Goal: Download file/media

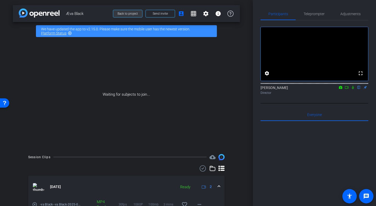
click at [130, 15] on span at bounding box center [127, 13] width 29 height 12
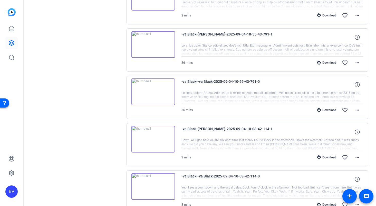
scroll to position [327, 0]
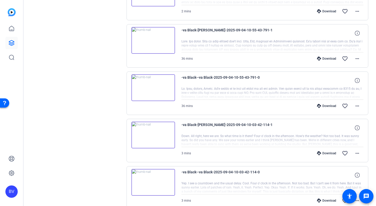
click at [150, 133] on img at bounding box center [154, 135] width 44 height 27
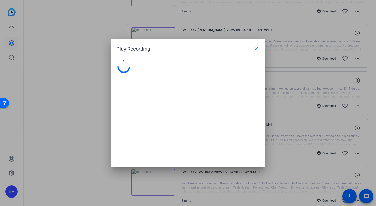
click at [150, 133] on div at bounding box center [188, 111] width 154 height 112
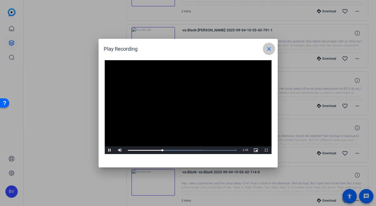
click at [270, 51] on mat-icon "close" at bounding box center [269, 49] width 6 height 6
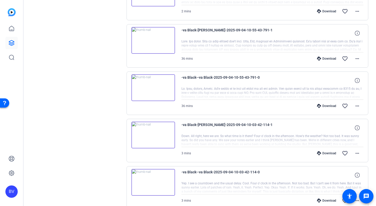
click at [155, 86] on img at bounding box center [154, 87] width 44 height 27
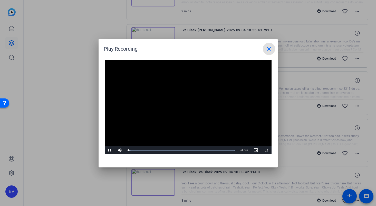
click at [270, 45] on span at bounding box center [269, 49] width 12 height 12
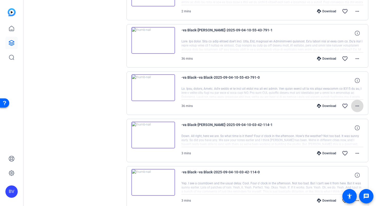
click at [358, 106] on mat-icon "more_horiz" at bounding box center [358, 106] width 6 height 6
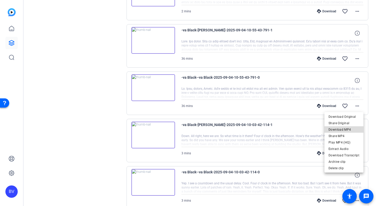
click at [347, 128] on span "Download MP4" at bounding box center [344, 129] width 31 height 6
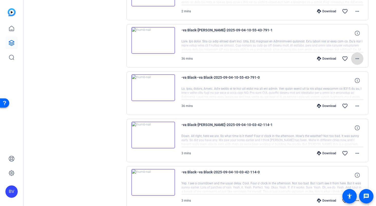
click at [358, 58] on mat-icon "more_horiz" at bounding box center [358, 59] width 6 height 6
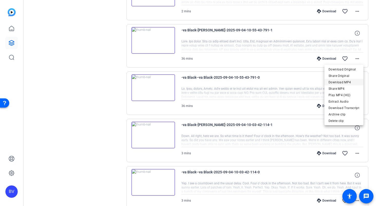
click at [349, 80] on span "Download MP4" at bounding box center [344, 82] width 31 height 6
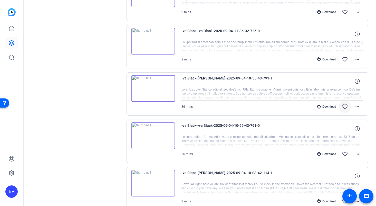
scroll to position [277, 0]
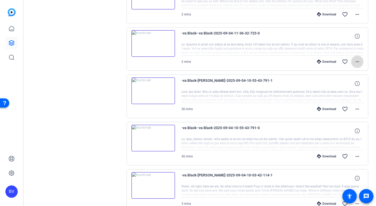
click at [360, 63] on mat-icon "more_horiz" at bounding box center [358, 62] width 6 height 6
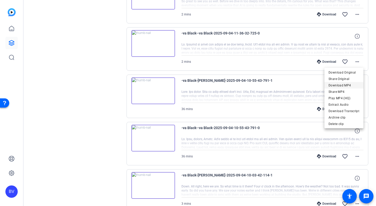
click at [350, 84] on span "Download MP4" at bounding box center [344, 85] width 31 height 6
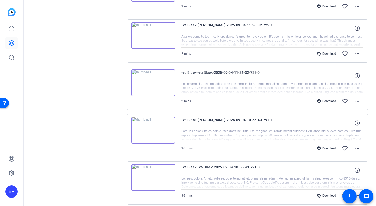
scroll to position [233, 0]
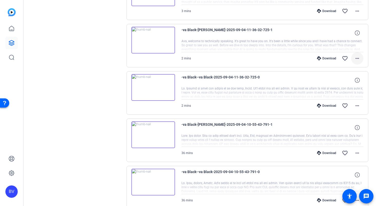
click at [358, 61] on mat-icon "more_horiz" at bounding box center [358, 58] width 6 height 6
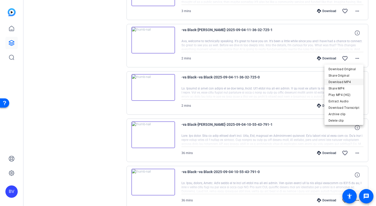
click at [346, 83] on span "Download MP4" at bounding box center [344, 82] width 31 height 6
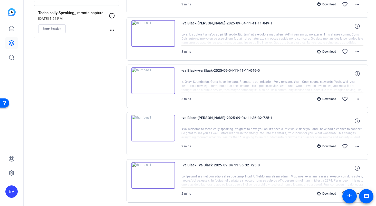
scroll to position [143, 0]
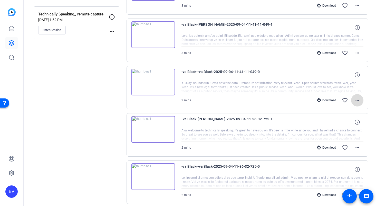
click at [358, 98] on mat-icon "more_horiz" at bounding box center [358, 100] width 6 height 6
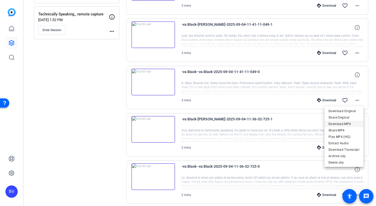
click at [348, 121] on span "Download MP4" at bounding box center [344, 124] width 31 height 6
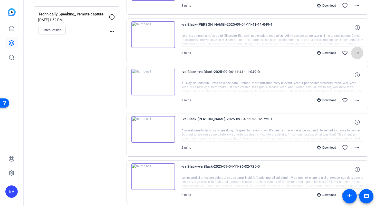
click at [356, 54] on mat-icon "more_horiz" at bounding box center [358, 53] width 6 height 6
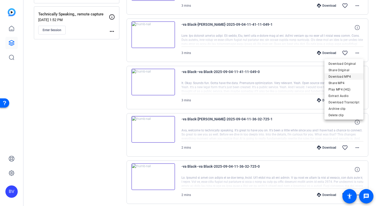
click at [343, 77] on span "Download MP4" at bounding box center [344, 76] width 31 height 6
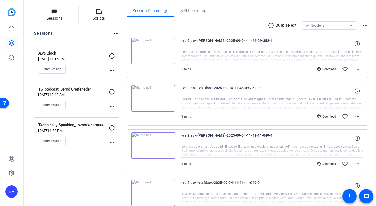
scroll to position [28, 0]
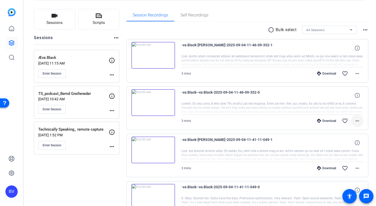
click at [359, 119] on mat-icon "more_horiz" at bounding box center [358, 121] width 6 height 6
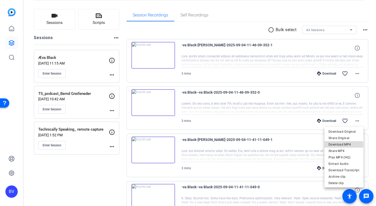
click at [343, 146] on span "Download MP4" at bounding box center [344, 144] width 31 height 6
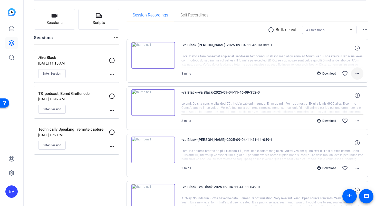
click at [356, 73] on mat-icon "more_horiz" at bounding box center [358, 73] width 6 height 6
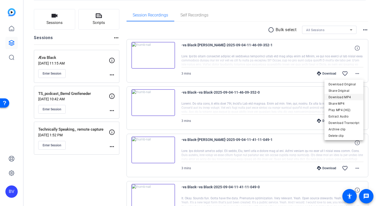
click at [337, 99] on span "Download MP4" at bounding box center [344, 97] width 31 height 6
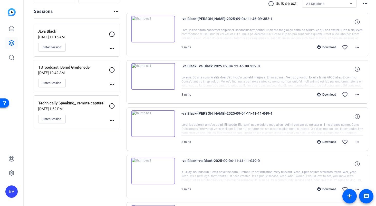
scroll to position [58, 0]
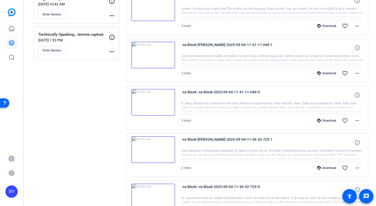
scroll to position [124, 0]
click at [80, 145] on div "Sessions Scripts Sessions more_horiz Æva Black [DATE] 11:15 AM Enter Session mo…" at bounding box center [77, 176] width 86 height 525
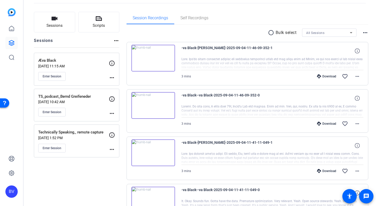
scroll to position [0, 0]
